Goal: Communication & Community: Answer question/provide support

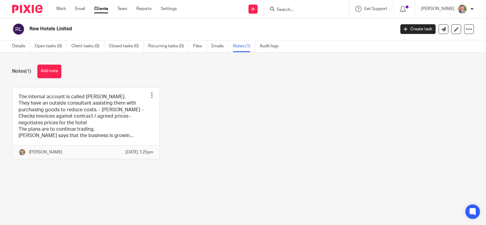
click at [287, 10] on input "Search" at bounding box center [303, 9] width 55 height 5
click at [22, 46] on link "Details" at bounding box center [21, 46] width 18 height 12
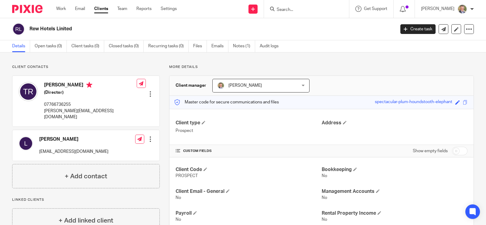
click at [201, 197] on p "No" at bounding box center [248, 198] width 146 height 6
click at [139, 85] on icon at bounding box center [141, 83] width 5 height 5
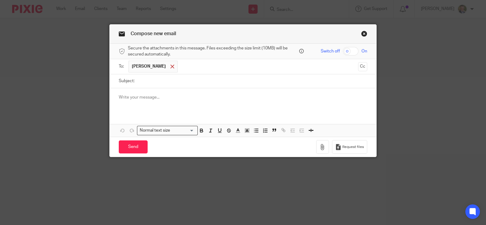
click at [170, 66] on span at bounding box center [172, 67] width 4 height 4
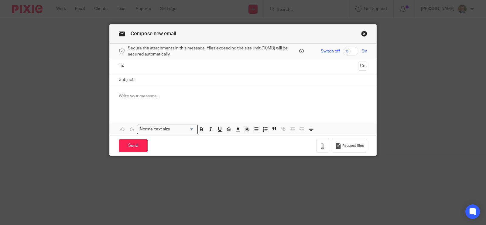
click at [143, 78] on input "Subject:" at bounding box center [251, 80] width 229 height 14
type input "Payroll proposal information from Andrew Price & CO"
click at [144, 93] on p at bounding box center [243, 96] width 248 height 6
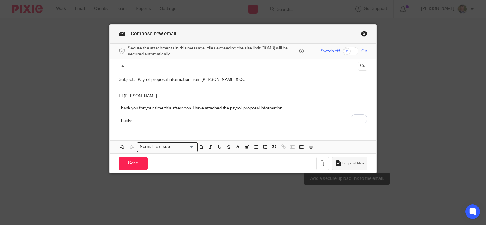
click at [352, 163] on span "Request files" at bounding box center [353, 163] width 22 height 5
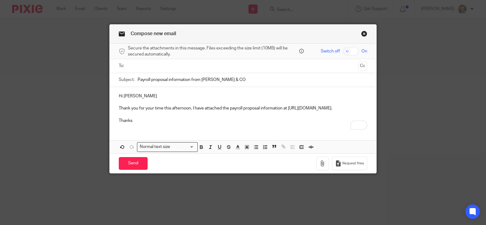
click at [189, 111] on p "Thank you for your time this afternoon. I have attached the payroll proposal in…" at bounding box center [243, 108] width 248 height 6
drag, startPoint x: 113, startPoint y: 115, endPoint x: 338, endPoint y: 122, distance: 225.3
click at [338, 122] on div "Hi Tim Thank you for your time this afternoon. I have attached the payroll prop…" at bounding box center [243, 107] width 266 height 41
drag, startPoint x: 326, startPoint y: 163, endPoint x: 318, endPoint y: 165, distance: 8.8
click at [318, 165] on button "button" at bounding box center [322, 164] width 13 height 14
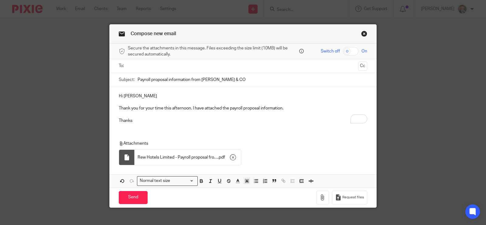
click at [140, 63] on input "text" at bounding box center [243, 66] width 226 height 7
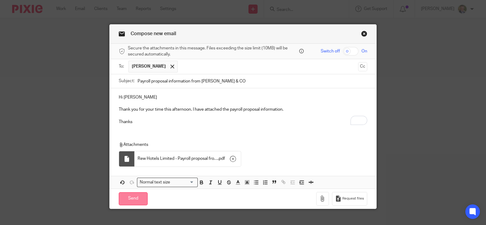
click at [129, 199] on input "Send" at bounding box center [133, 198] width 29 height 13
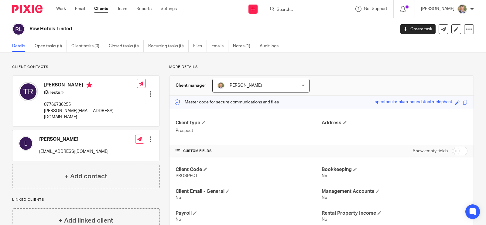
click at [294, 5] on form at bounding box center [308, 9] width 65 height 8
click at [293, 8] on input "Search" at bounding box center [303, 9] width 55 height 5
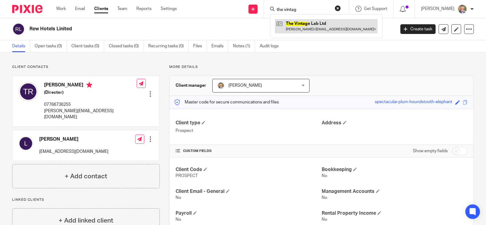
type input "the vintag"
click at [303, 24] on link at bounding box center [326, 26] width 103 height 14
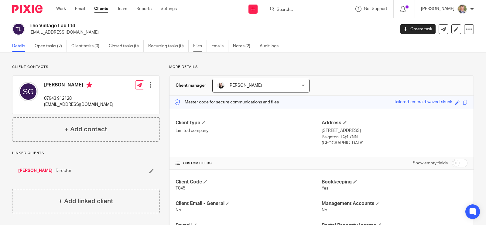
click at [199, 49] on link "Files" at bounding box center [200, 46] width 14 height 12
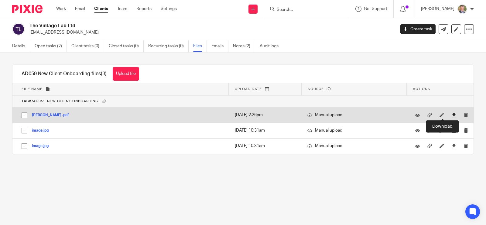
click at [451, 114] on icon at bounding box center [453, 115] width 5 height 5
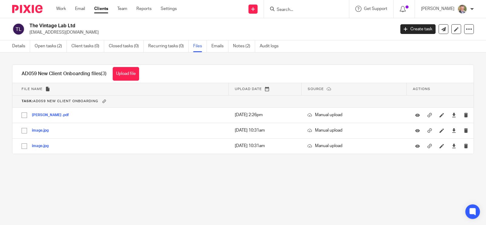
click at [292, 10] on input "Search" at bounding box center [303, 9] width 55 height 5
click at [239, 43] on link "Notes (2)" at bounding box center [244, 46] width 22 height 12
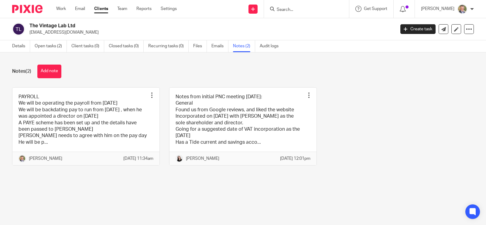
click at [56, 69] on button "Add note" at bounding box center [49, 72] width 24 height 14
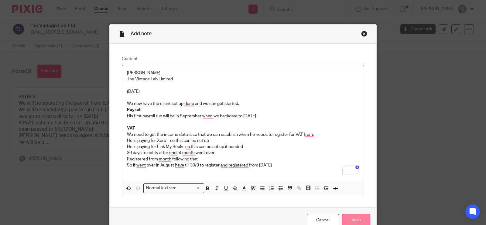
click at [352, 217] on input "Save" at bounding box center [356, 220] width 28 height 13
